Goal: Transaction & Acquisition: Download file/media

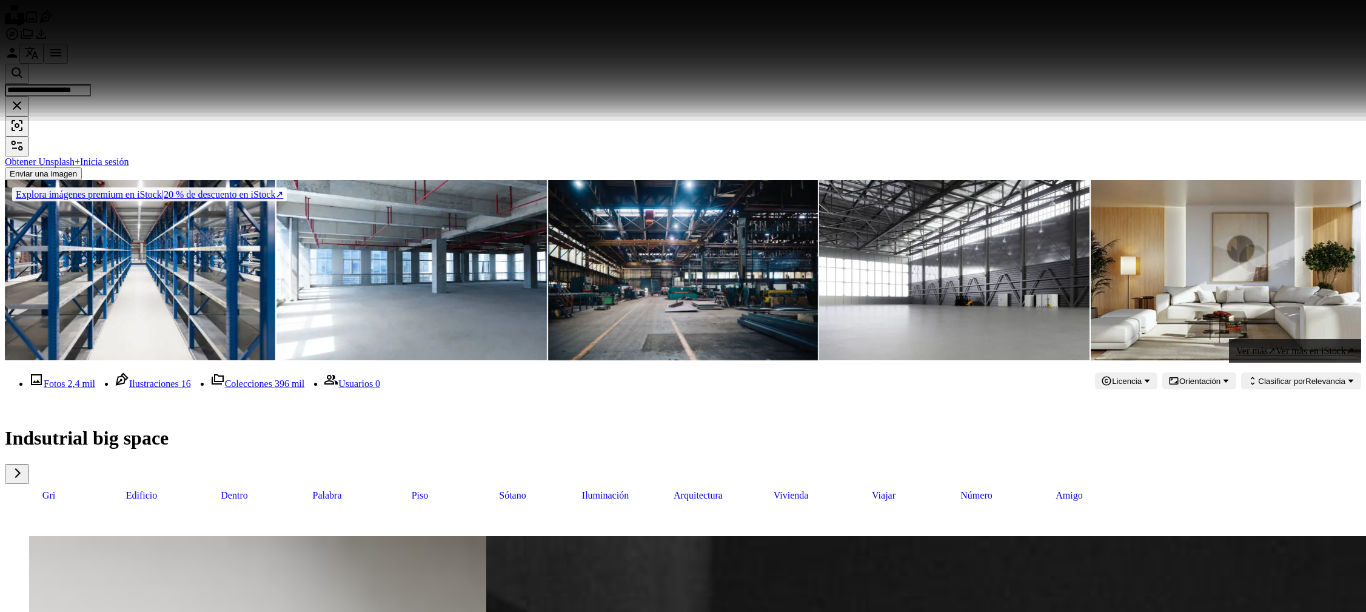
scroll to position [4530, 0]
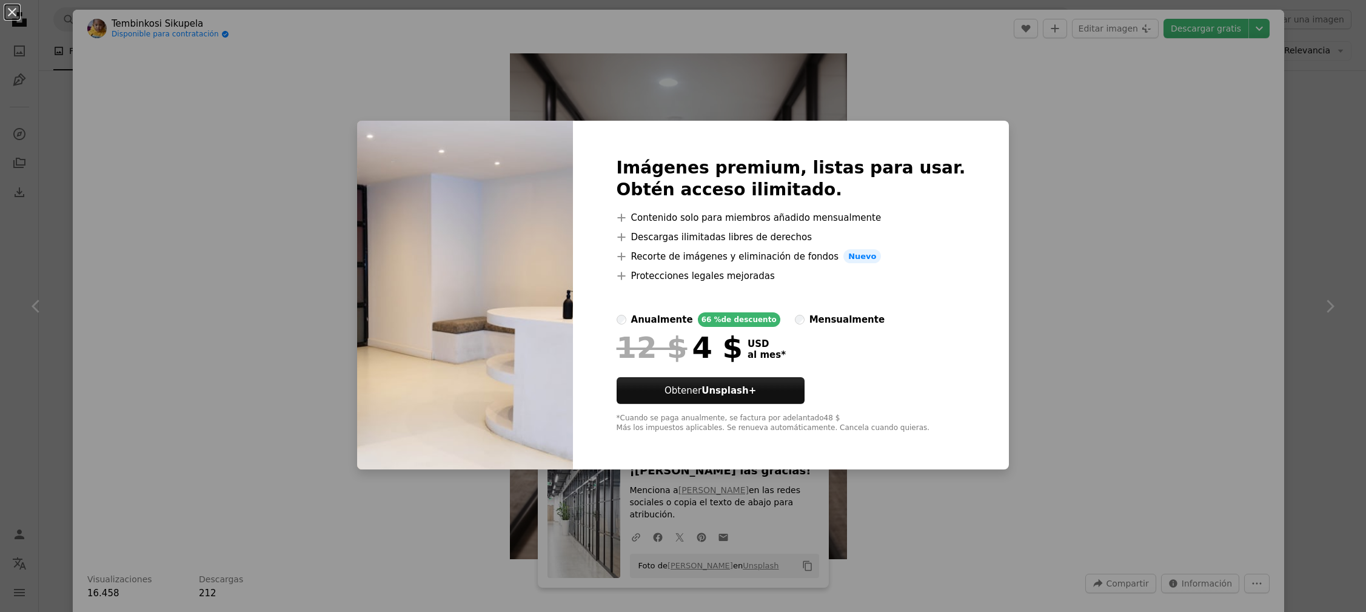
scroll to position [7794, 0]
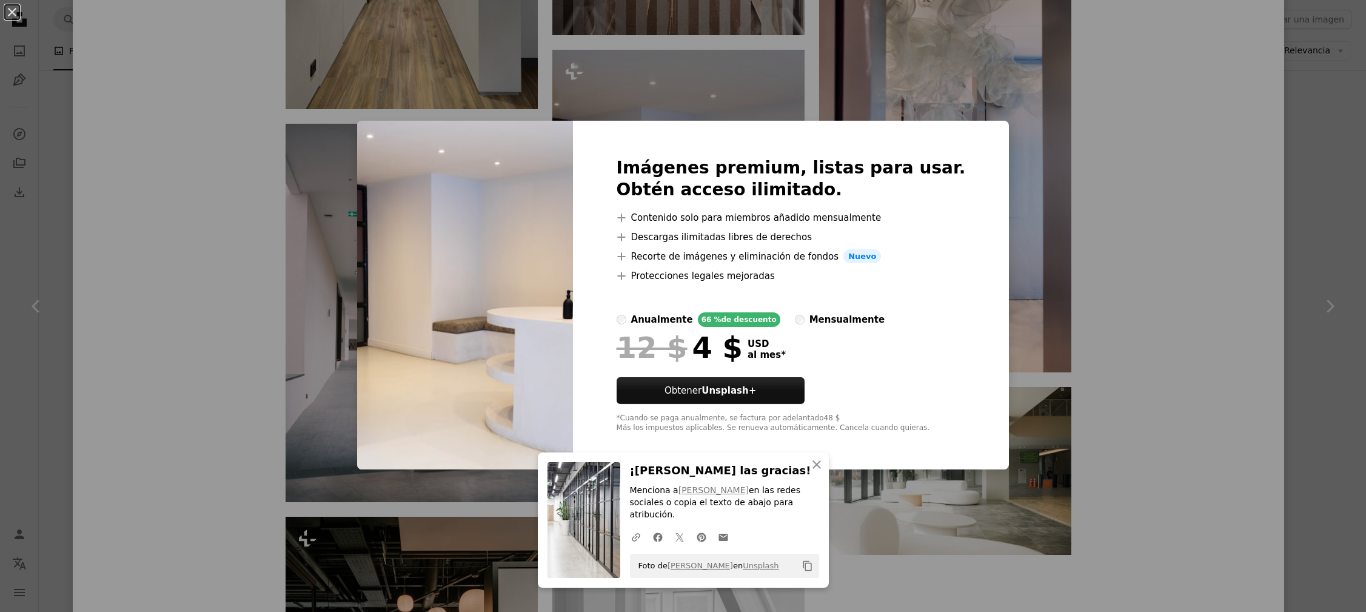
click at [1205, 141] on div "An X shape Imágenes premium, listas para usar. Obtén acceso ilimitado. A plus s…" at bounding box center [683, 306] width 1366 height 612
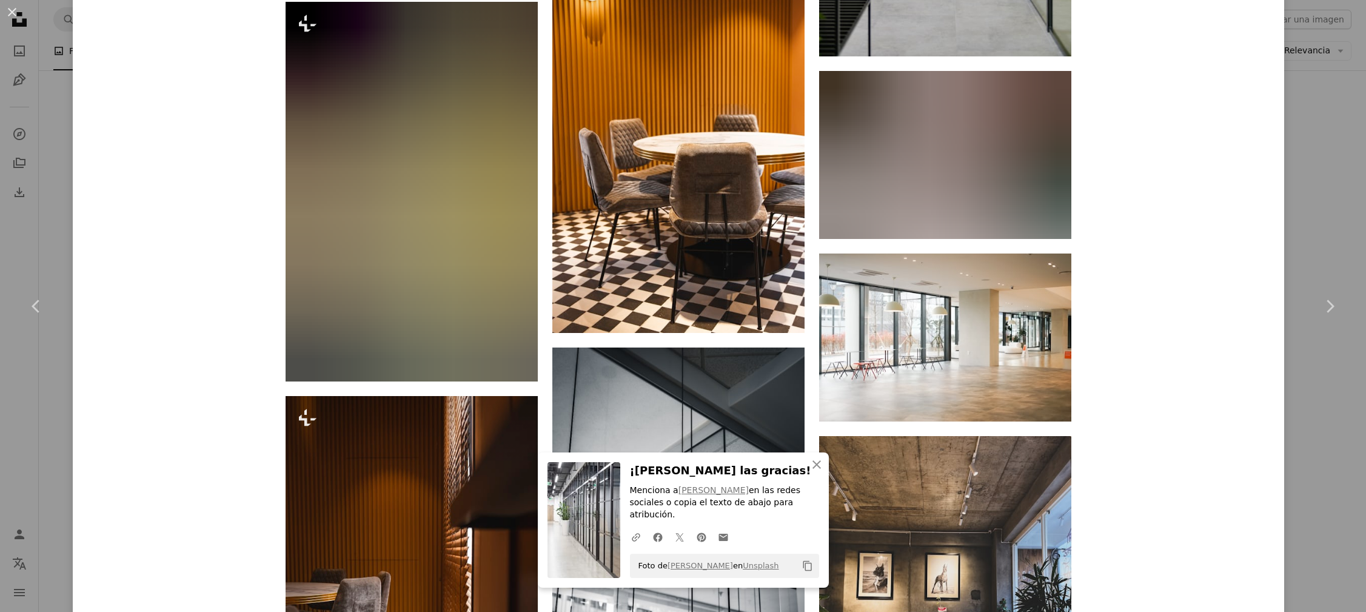
scroll to position [8787, 0]
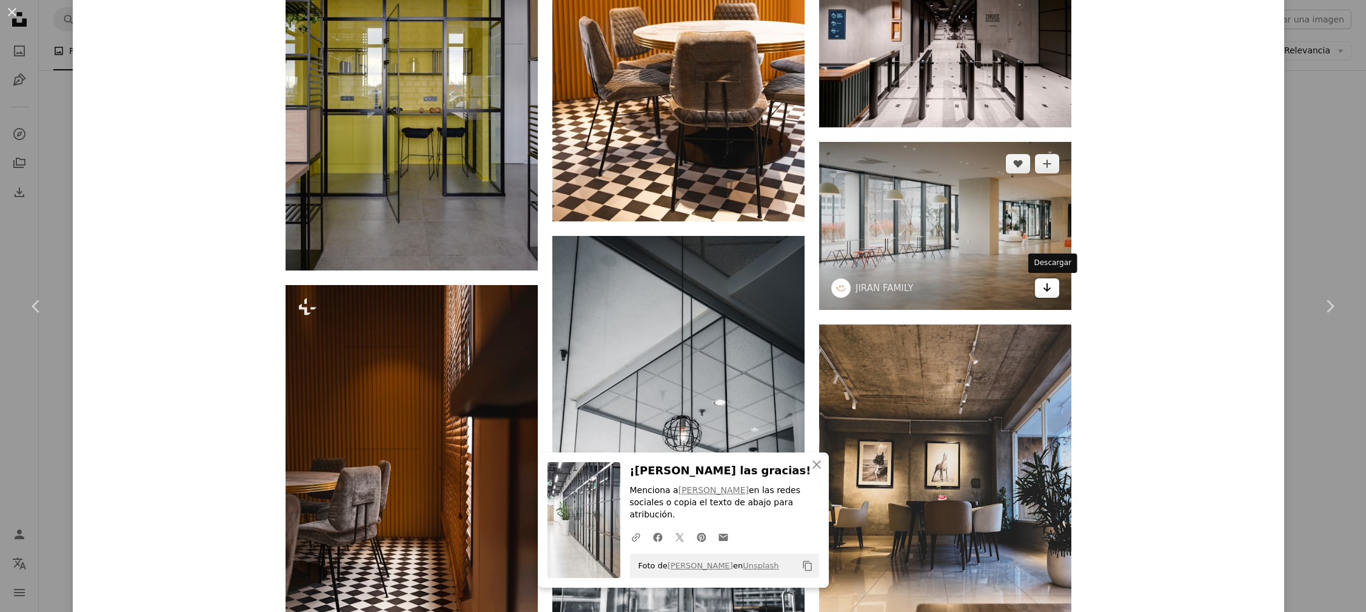
click at [1052, 285] on icon "Arrow pointing down" at bounding box center [1047, 287] width 10 height 15
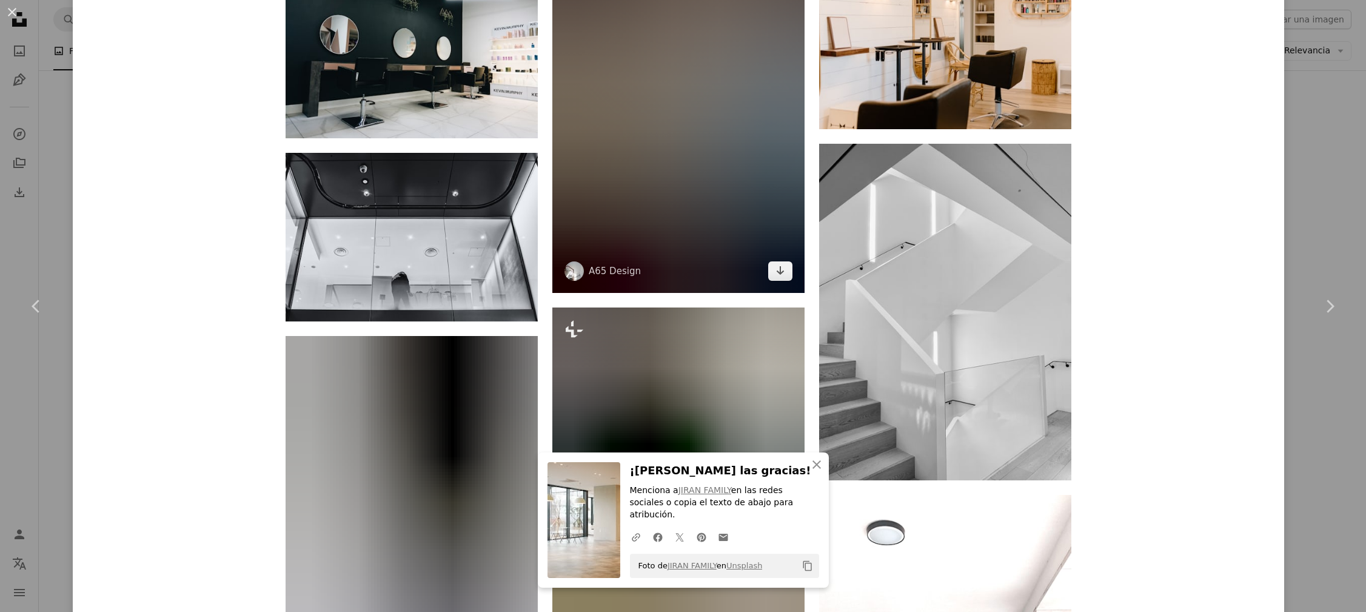
scroll to position [9395, 0]
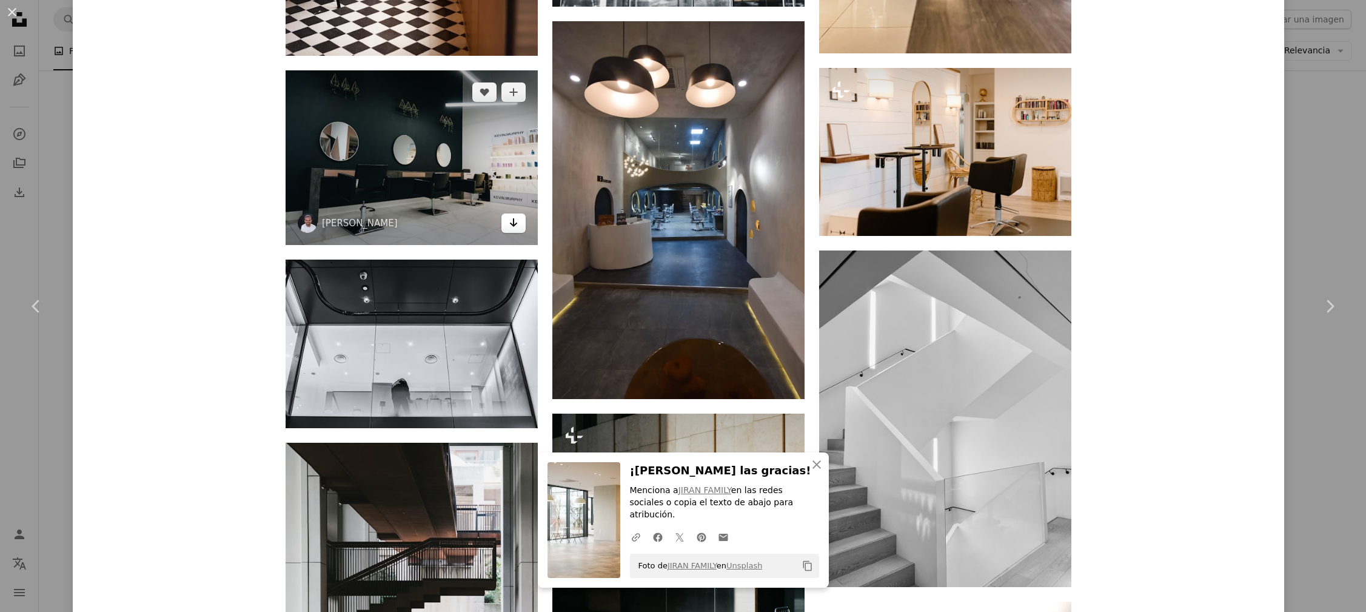
click at [515, 220] on icon "Arrow pointing down" at bounding box center [514, 222] width 10 height 15
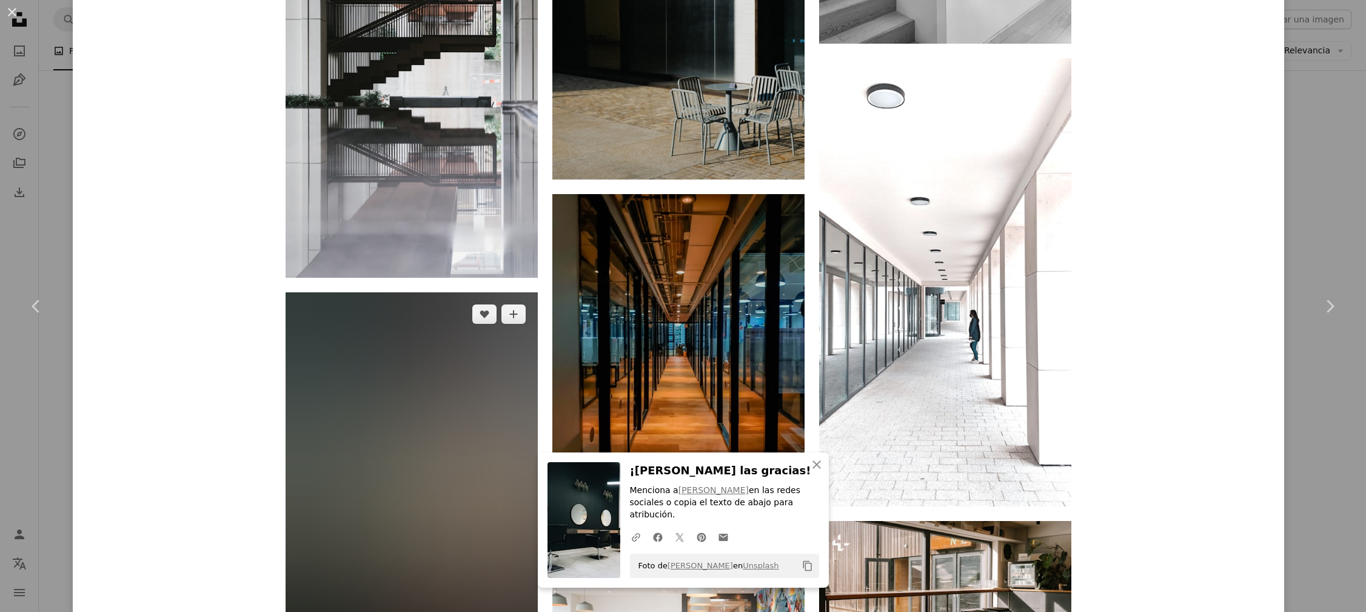
scroll to position [9929, 0]
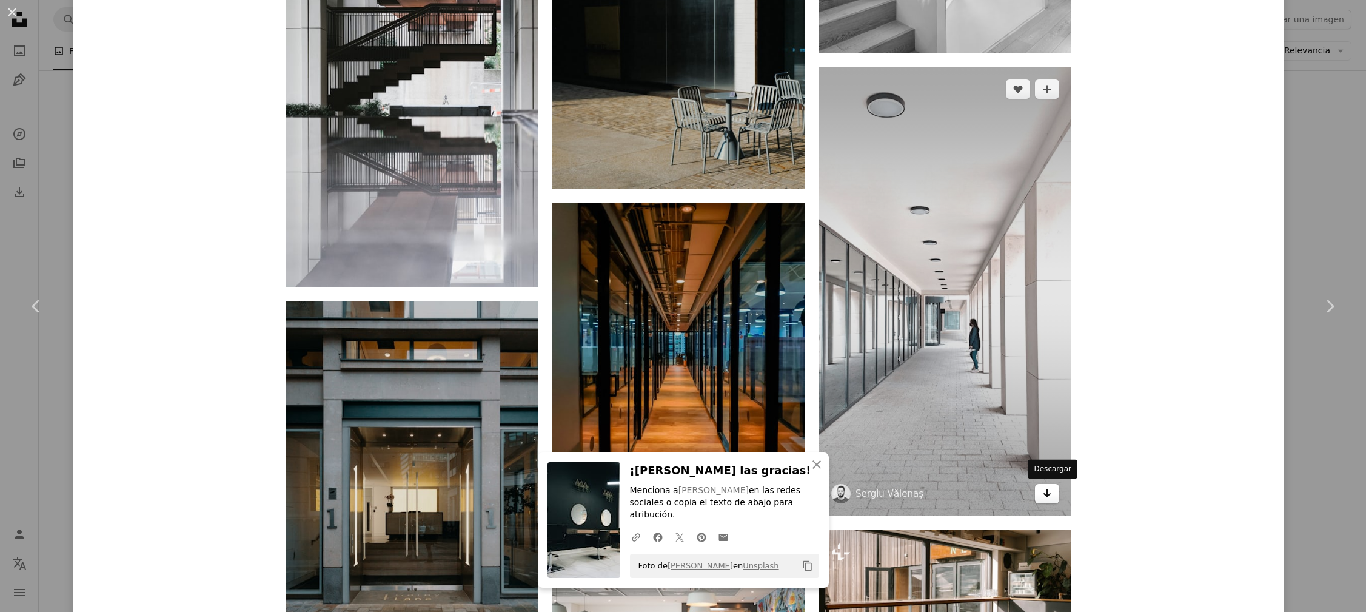
click at [1046, 491] on link "Arrow pointing down" at bounding box center [1047, 493] width 24 height 19
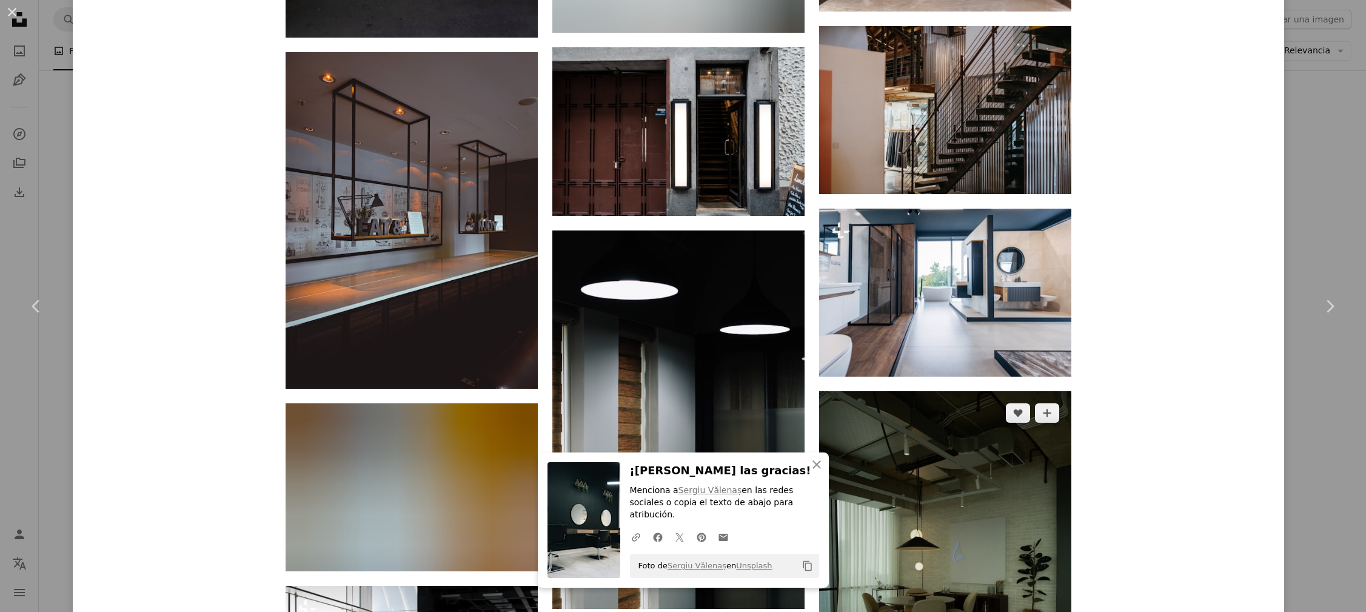
scroll to position [12374, 0]
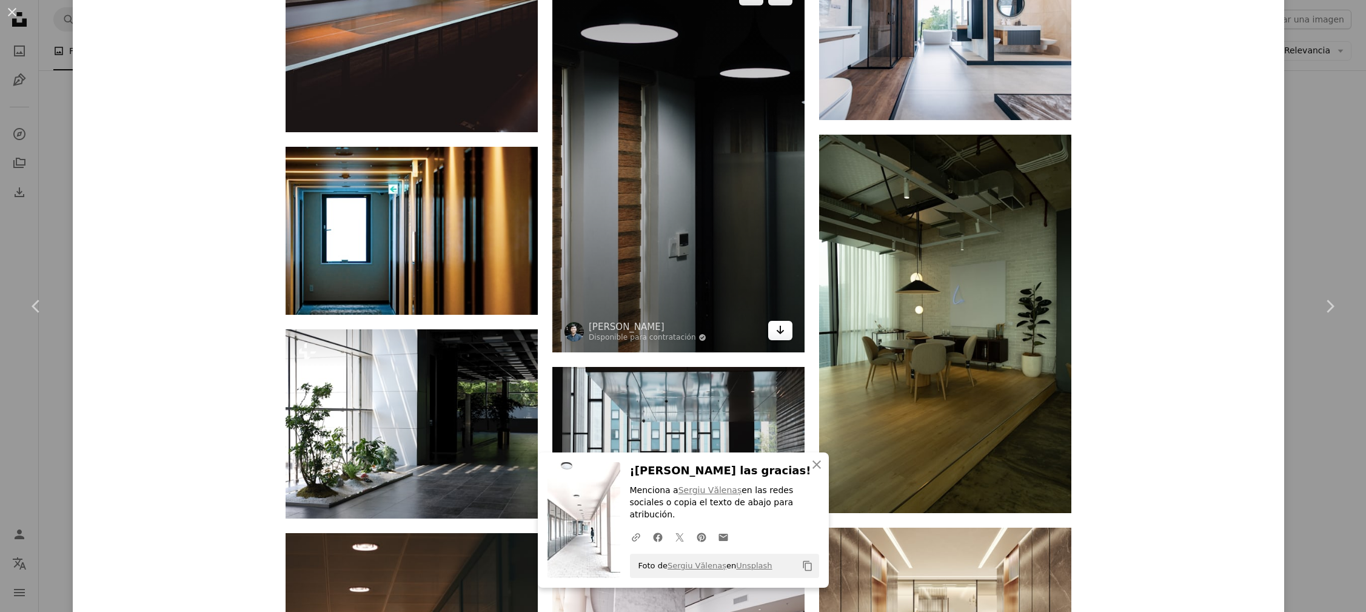
click at [793, 334] on link "Arrow pointing down" at bounding box center [780, 330] width 24 height 19
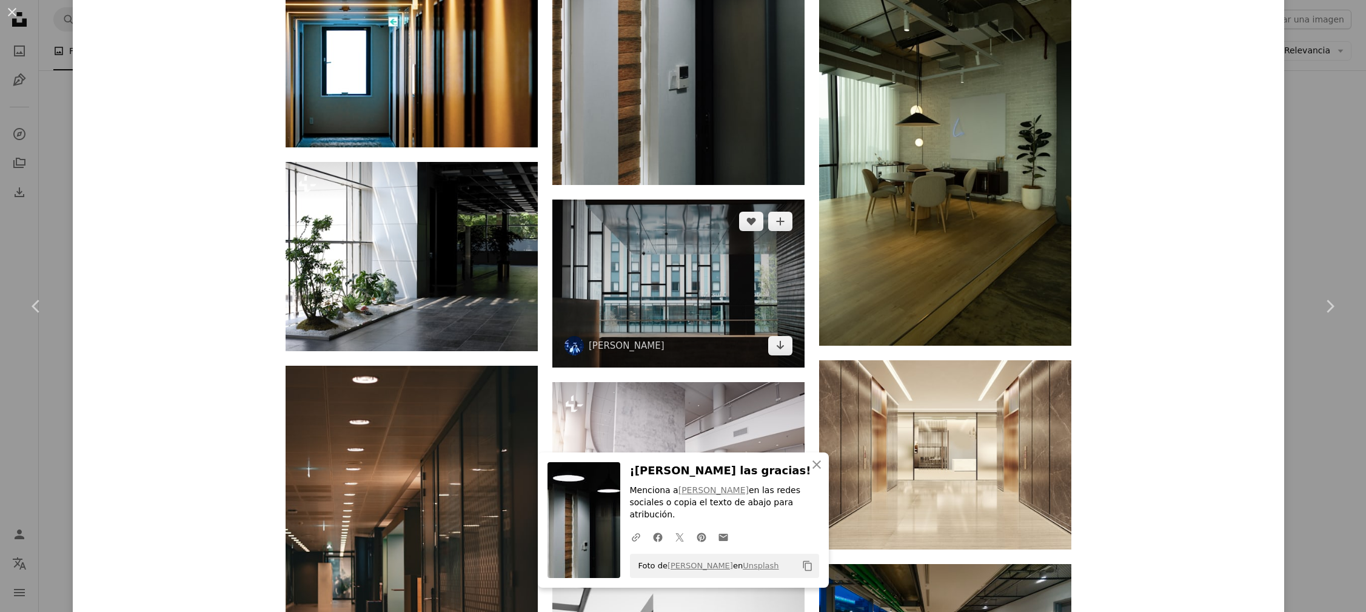
scroll to position [12790, 0]
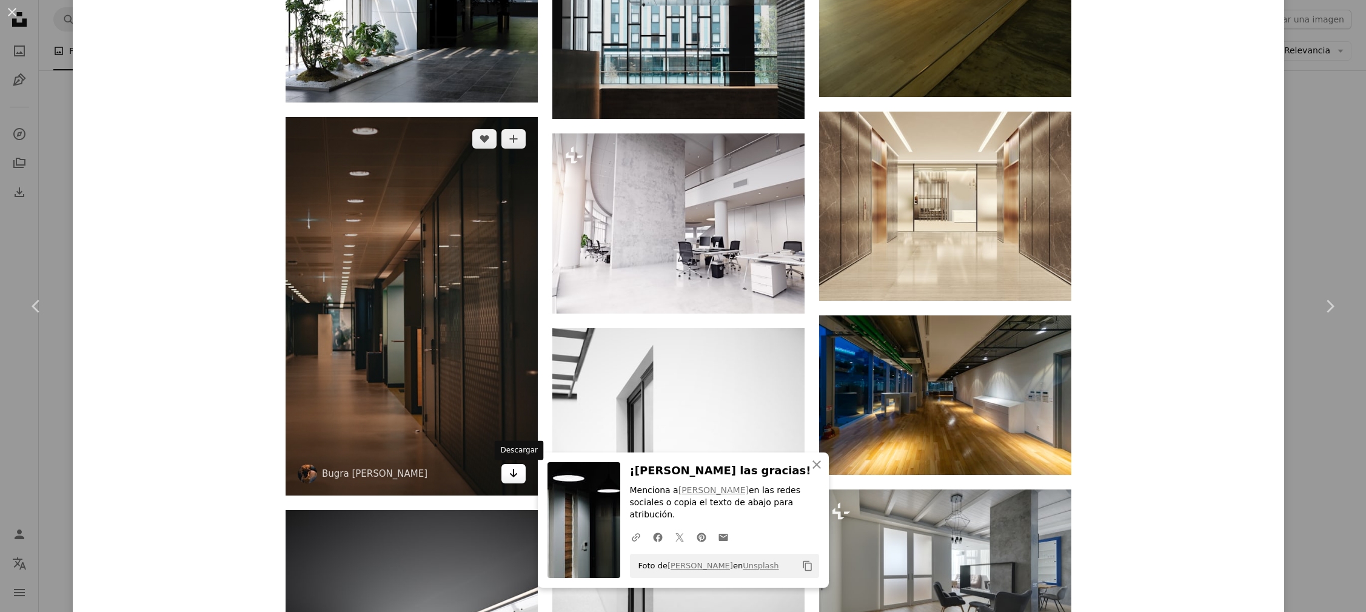
click at [515, 475] on icon "Arrow pointing down" at bounding box center [514, 473] width 10 height 15
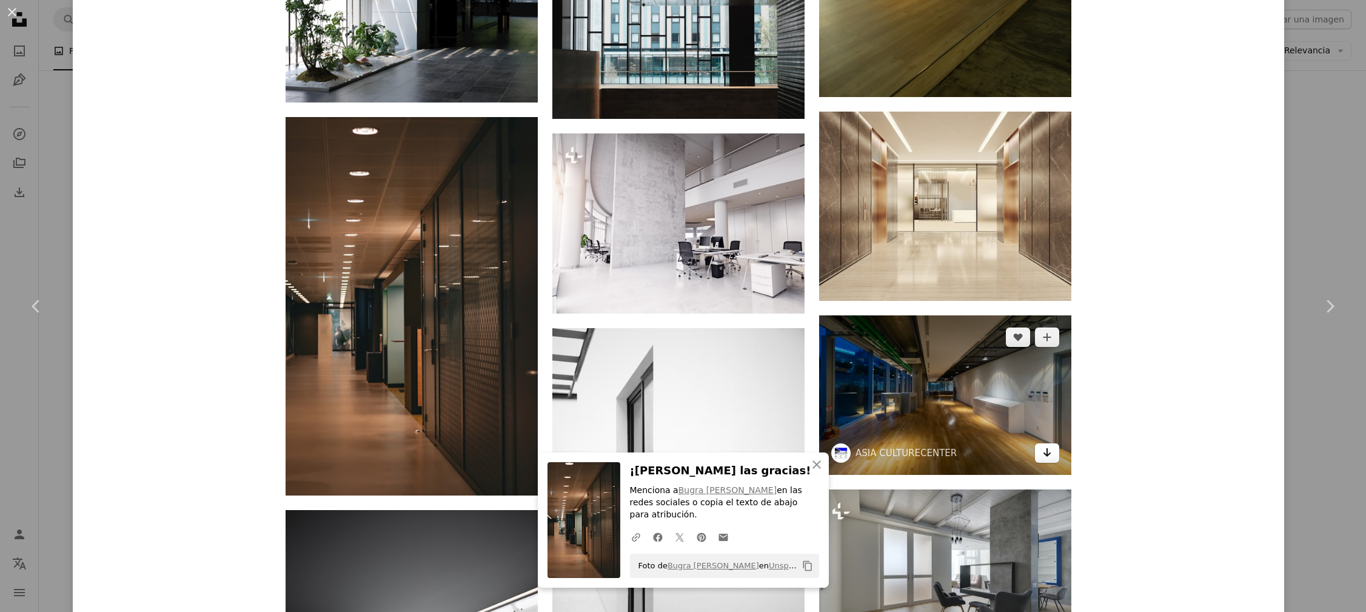
click at [1058, 454] on link "Arrow pointing down" at bounding box center [1047, 452] width 24 height 19
